Goal: Find specific fact: Find specific fact

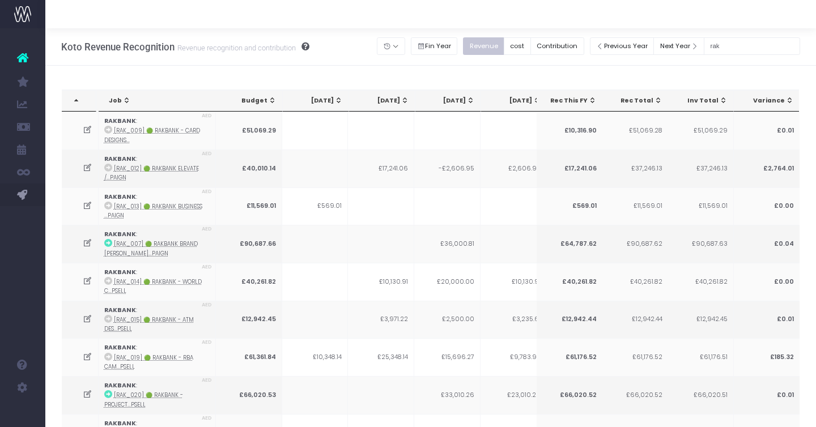
type input "rakbank"
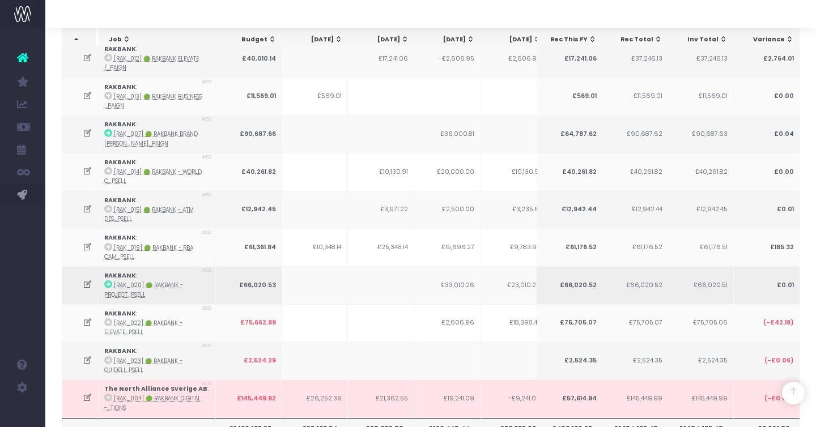
scroll to position [217, 0]
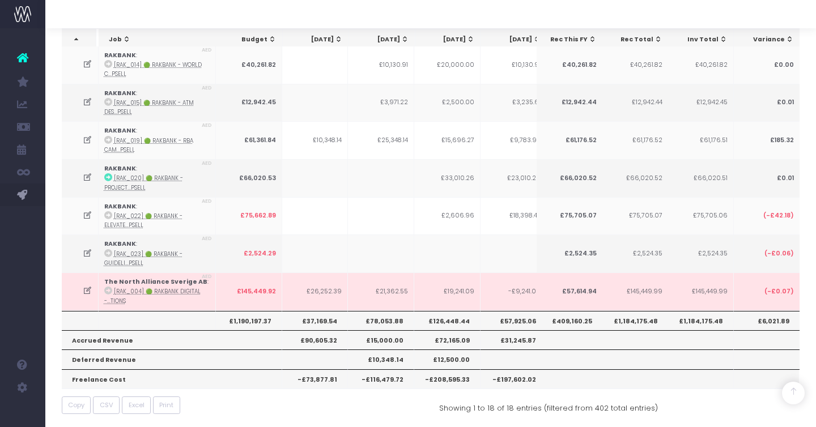
click at [253, 317] on th "£1,190,197.37" at bounding box center [249, 320] width 66 height 19
copy th "£1,190,197.37"
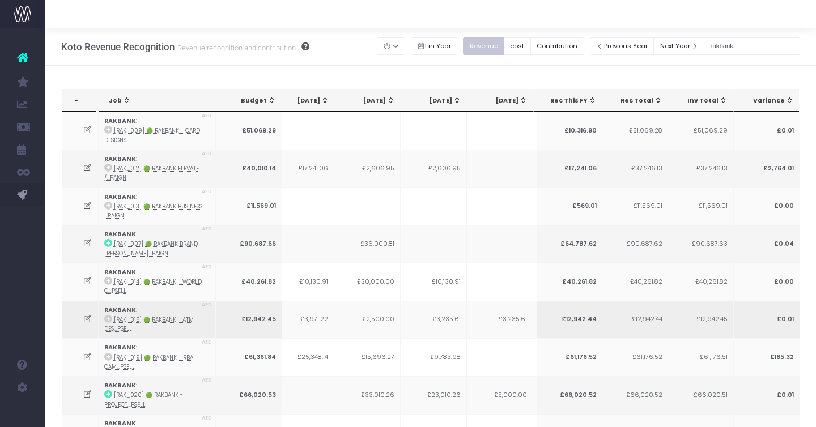
scroll to position [0, 0]
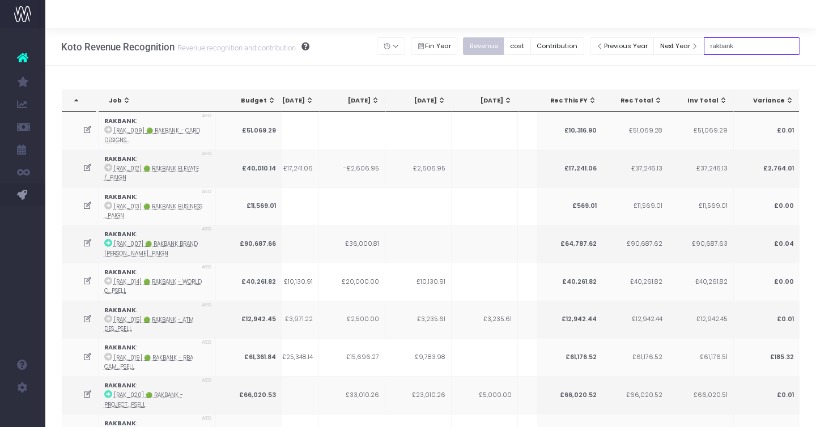
click at [732, 45] on input "rakbank" at bounding box center [752, 46] width 96 height 18
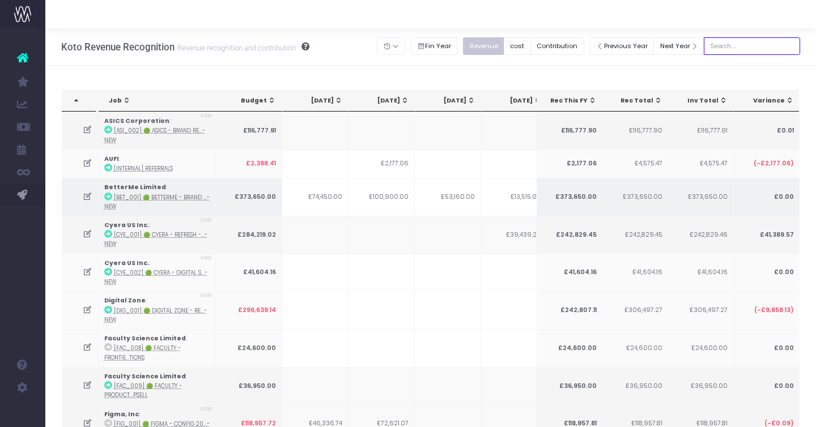
scroll to position [0, 143]
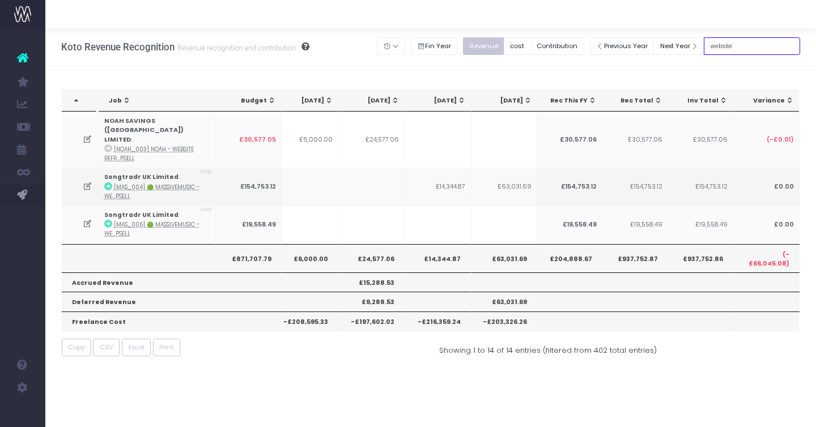
type input "website"
click at [439, 45] on button "Fin Year" at bounding box center [434, 46] width 47 height 18
